Goal: Book appointment/travel/reservation

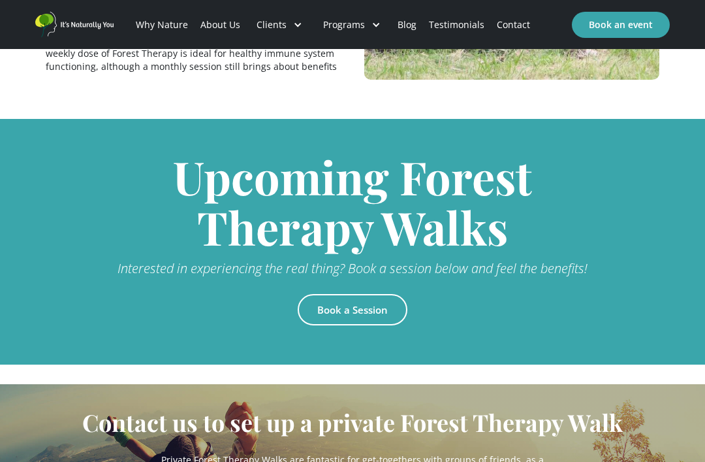
scroll to position [2692, 0]
click at [378, 294] on link "Book a Session" at bounding box center [353, 309] width 110 height 31
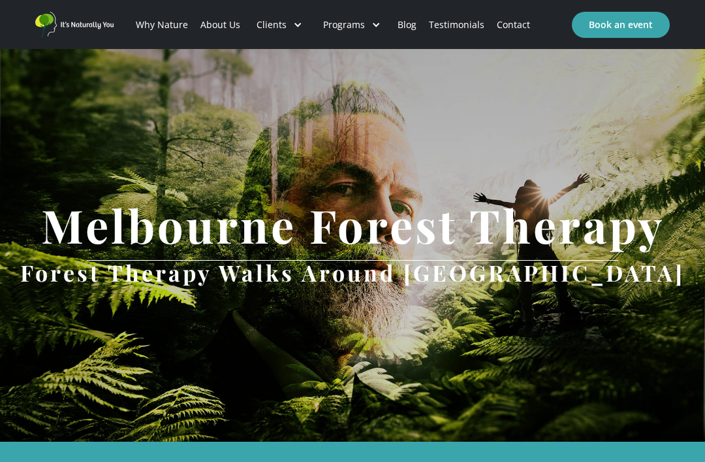
scroll to position [2734, 0]
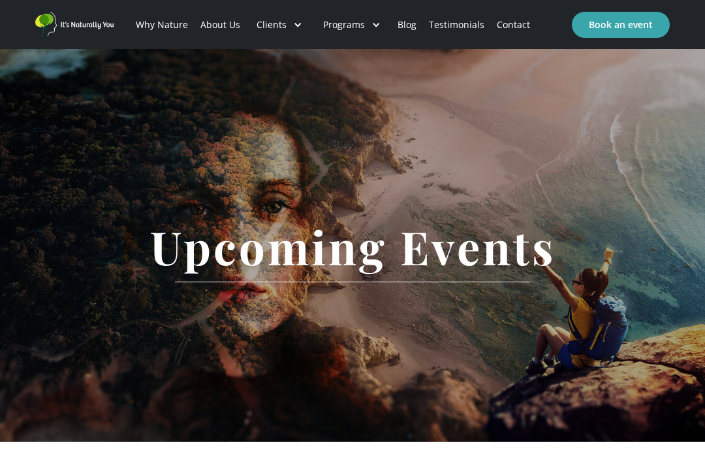
click at [360, 37] on div "Programs" at bounding box center [352, 25] width 78 height 44
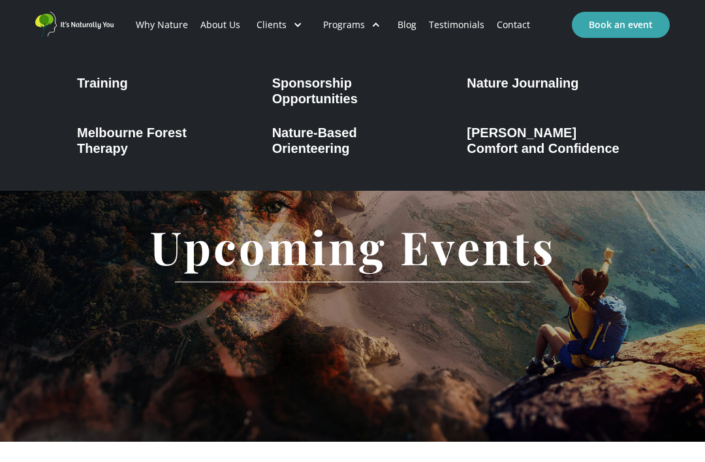
click at [640, 20] on link "Book an event" at bounding box center [621, 25] width 98 height 26
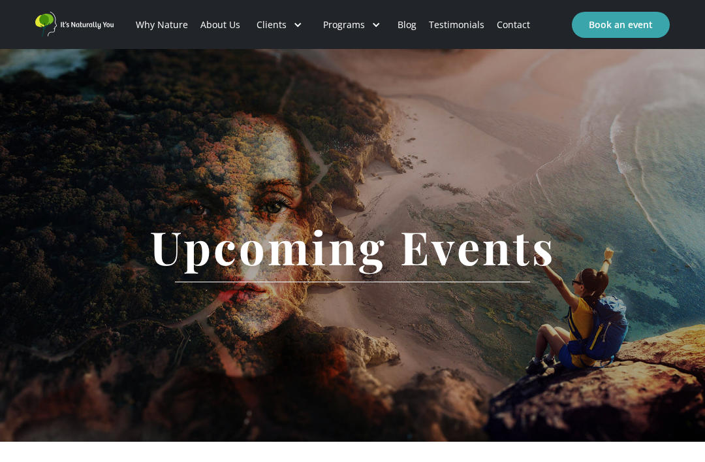
click at [628, 29] on link "Book an event" at bounding box center [621, 25] width 98 height 26
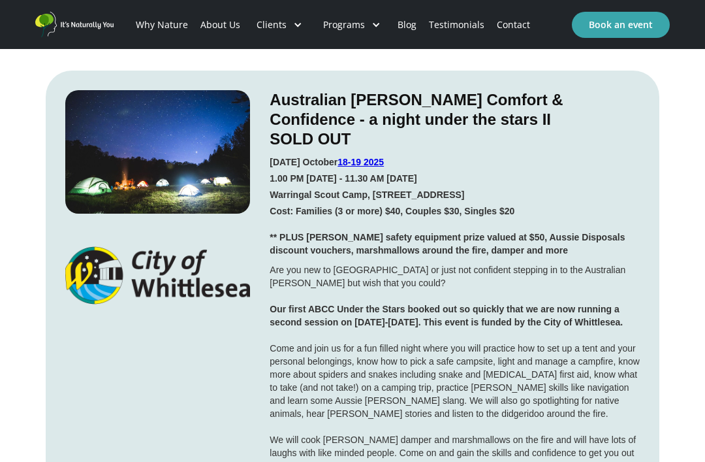
scroll to position [1097, 0]
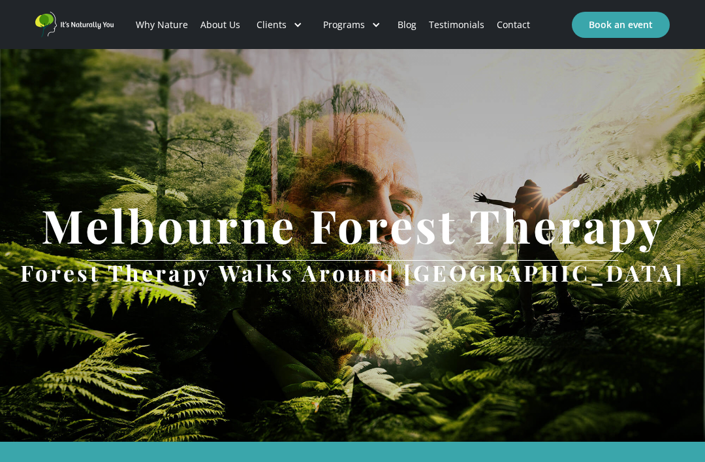
click at [371, 24] on div at bounding box center [375, 24] width 9 height 9
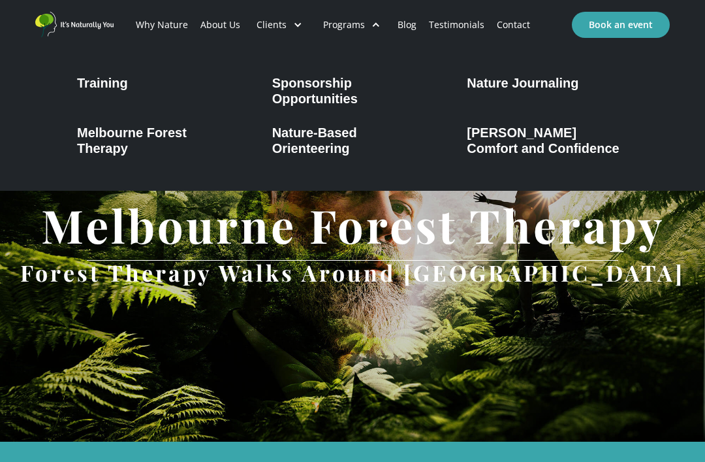
click at [129, 141] on div "Melbourne Forest Therapy" at bounding box center [157, 140] width 161 height 31
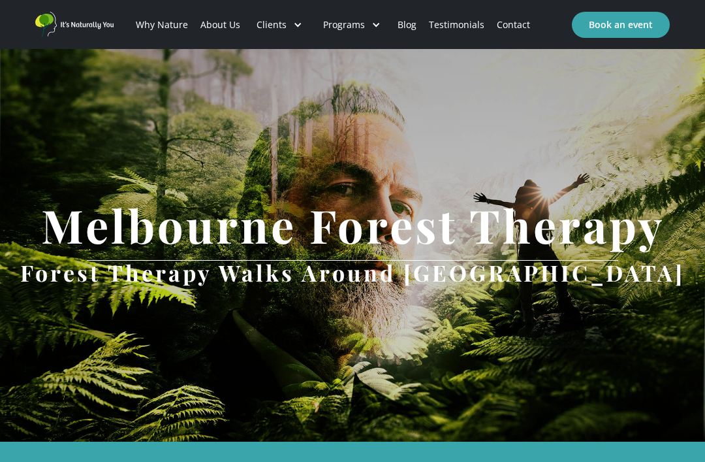
scroll to position [414, 0]
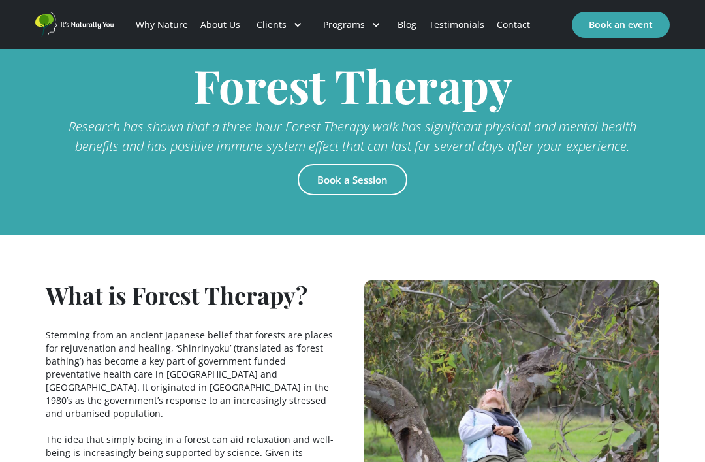
click at [367, 195] on link "Book a Session" at bounding box center [353, 179] width 110 height 31
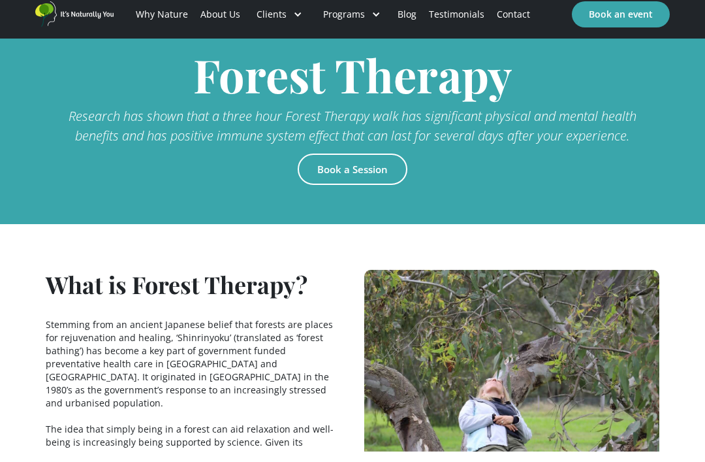
scroll to position [456, 0]
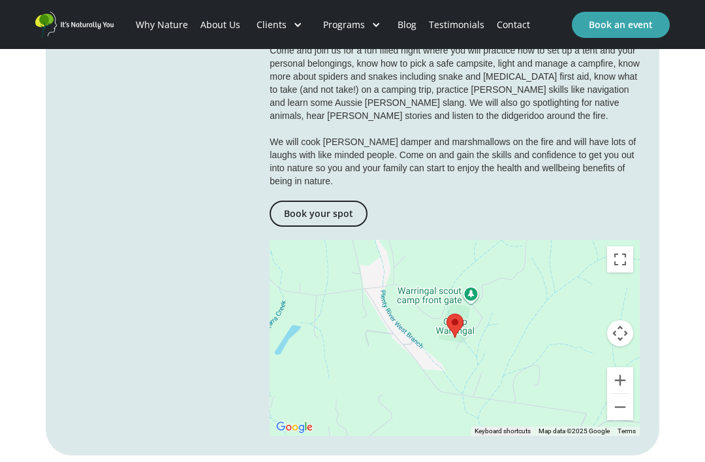
scroll to position [1474, 0]
